Goal: Navigation & Orientation: Find specific page/section

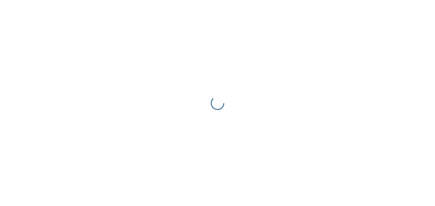
scroll to position [30, 0]
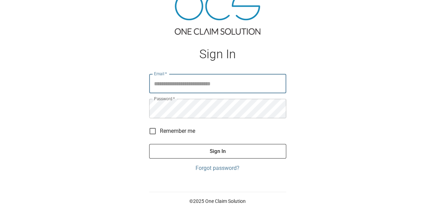
type input "**********"
click at [205, 156] on button "Sign In" at bounding box center [217, 151] width 137 height 15
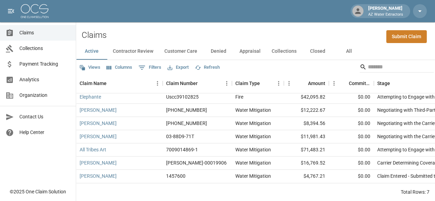
scroll to position [6, 0]
click at [144, 43] on button "Contractor Review" at bounding box center [133, 51] width 52 height 17
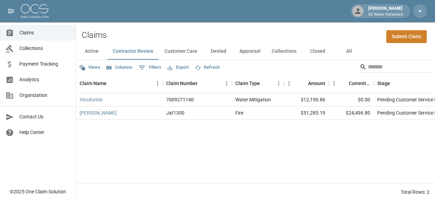
click at [177, 43] on button "Customer Care" at bounding box center [181, 51] width 44 height 17
